Goal: Transaction & Acquisition: Download file/media

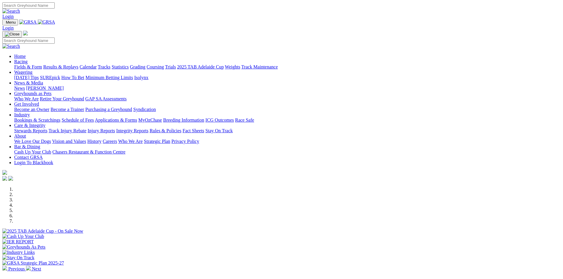
scroll to position [148, 0]
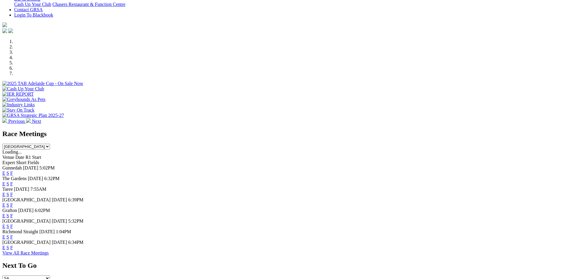
drag, startPoint x: 0, startPoint y: 0, endPoint x: 360, endPoint y: 120, distance: 379.4
drag, startPoint x: 360, startPoint y: 122, endPoint x: 292, endPoint y: 138, distance: 69.5
click at [279, 176] on div "The Gardens Today 6:32PM E S F" at bounding box center [281, 181] width 559 height 11
click at [50, 144] on select "South Australia New South Wales Northern Territory Queensland Tasmania Victoria…" at bounding box center [26, 147] width 48 height 6
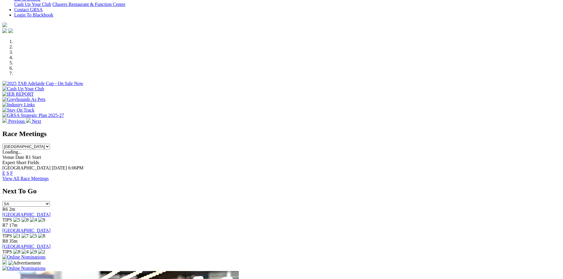
drag, startPoint x: 348, startPoint y: 90, endPoint x: 348, endPoint y: 93, distance: 3.3
click at [50, 144] on select "South Australia New South Wales Northern Territory Queensland Tasmania Victoria…" at bounding box center [26, 147] width 48 height 6
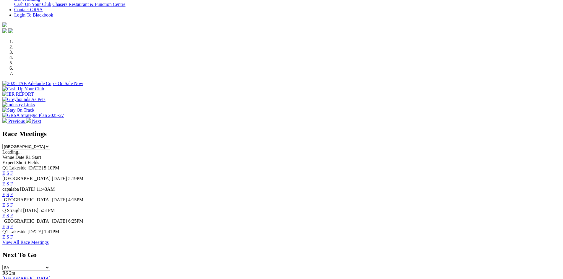
click at [50, 144] on select "South Australia New South Wales Northern Territory Queensland Tasmania Victoria…" at bounding box center [26, 147] width 48 height 6
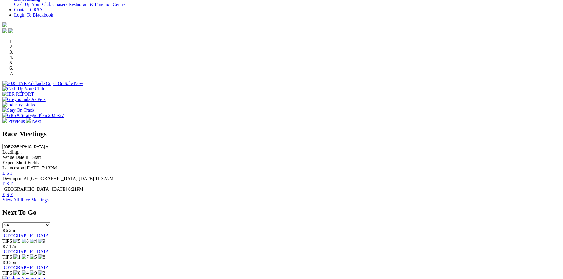
click at [50, 144] on select "South Australia New South Wales Northern Territory Queensland Tasmania Victoria…" at bounding box center [26, 147] width 48 height 6
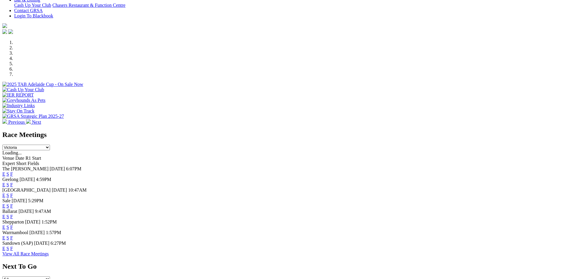
scroll to position [147, 0]
click at [50, 145] on select "South Australia New South Wales Northern Territory Queensland Tasmania Victoria…" at bounding box center [26, 148] width 48 height 6
select select "WA"
click at [50, 145] on select "South Australia New South Wales Northern Territory Queensland Tasmania Victoria…" at bounding box center [26, 148] width 48 height 6
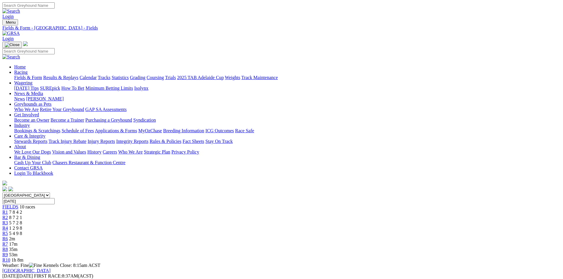
click at [320, 80] on link "CSV (Excel)" at bounding box center [308, 77] width 24 height 5
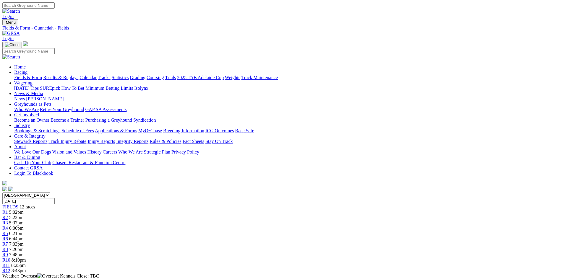
click at [320, 80] on link "CSV (Excel)" at bounding box center [308, 77] width 24 height 5
drag, startPoint x: 394, startPoint y: 135, endPoint x: 394, endPoint y: 142, distance: 7.4
click at [320, 80] on link "CSV (Excel)" at bounding box center [308, 77] width 24 height 5
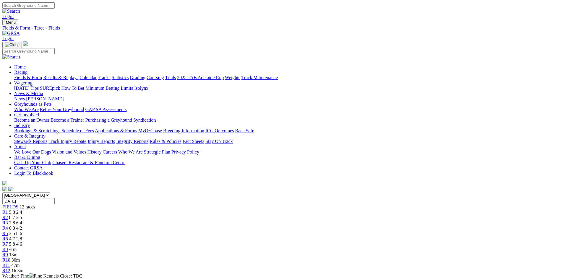
click at [320, 80] on link "CSV (Excel)" at bounding box center [308, 77] width 24 height 5
drag, startPoint x: 394, startPoint y: 160, endPoint x: 367, endPoint y: 103, distance: 63.8
click at [320, 80] on link "CSV (Excel)" at bounding box center [308, 77] width 24 height 5
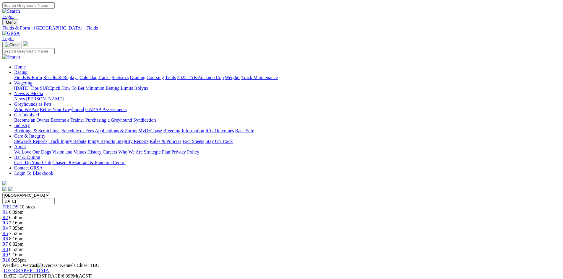
drag, startPoint x: 393, startPoint y: 135, endPoint x: 394, endPoint y: 156, distance: 20.8
click at [320, 80] on link "CSV (Excel)" at bounding box center [308, 77] width 24 height 5
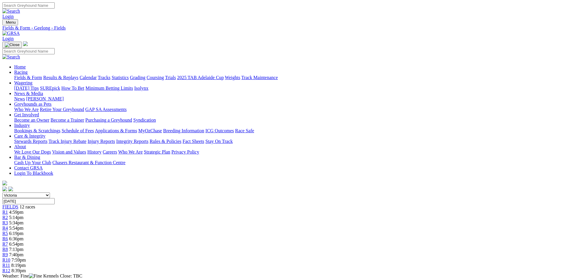
drag, startPoint x: 395, startPoint y: 133, endPoint x: 397, endPoint y: 154, distance: 21.1
click at [320, 80] on link "CSV (Excel)" at bounding box center [308, 77] width 24 height 5
drag, startPoint x: 403, startPoint y: 156, endPoint x: 419, endPoint y: 110, distance: 48.6
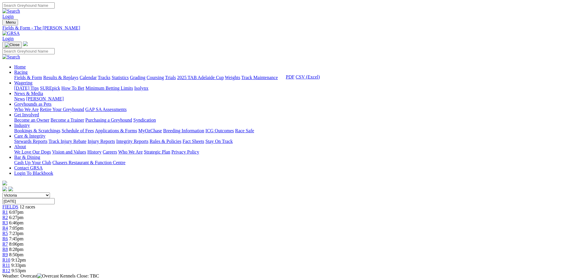
click at [320, 80] on link "CSV (Excel)" at bounding box center [308, 77] width 24 height 5
click at [320, 77] on link "CSV (Excel)" at bounding box center [308, 74] width 24 height 5
